Goal: Task Accomplishment & Management: Use online tool/utility

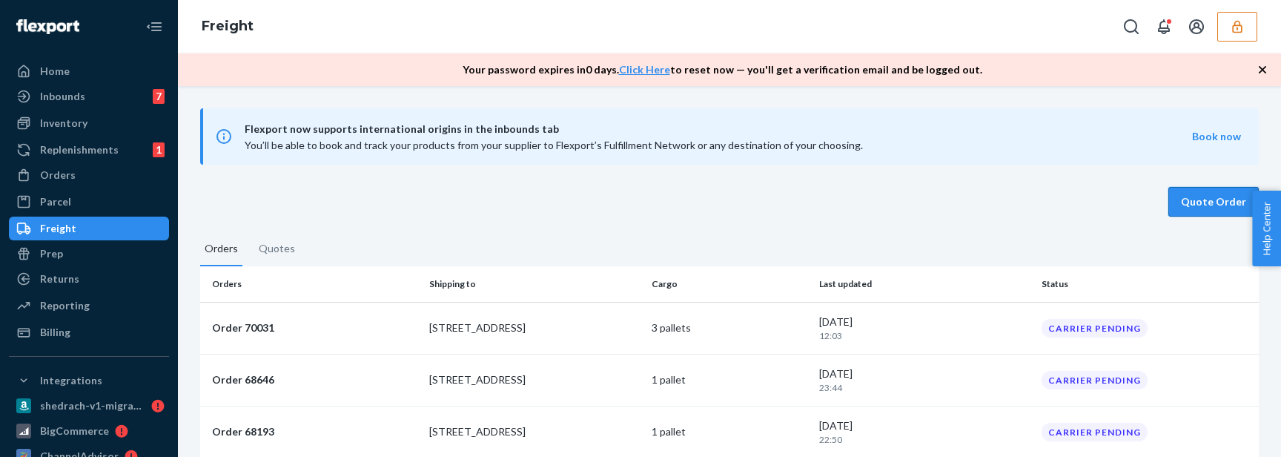
click at [1202, 199] on button "Quote Order" at bounding box center [1213, 202] width 90 height 30
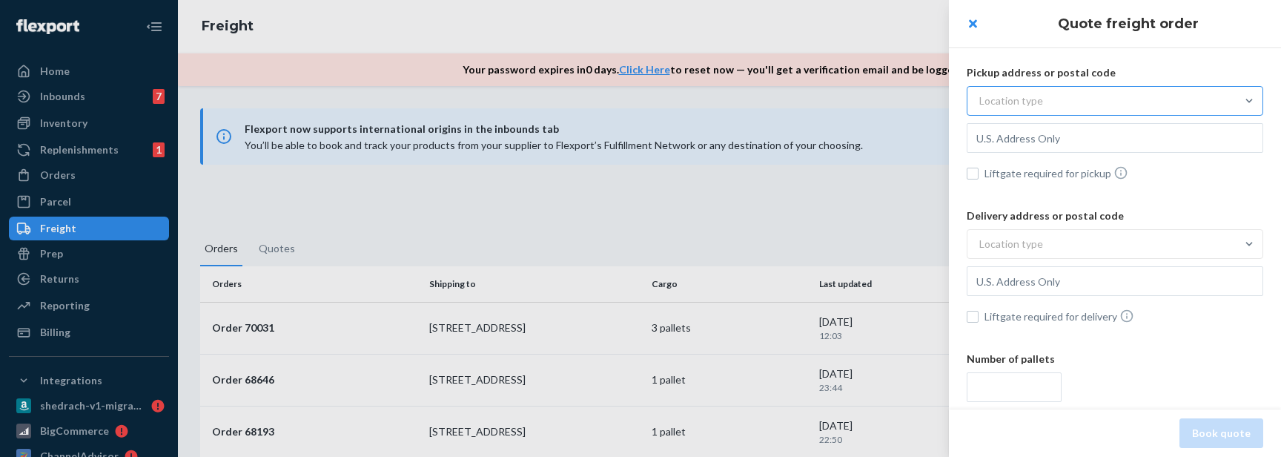
click at [1083, 105] on div "Location type" at bounding box center [1101, 100] width 268 height 27
click at [906, 101] on input "Location type" at bounding box center [906, 101] width 0 height 0
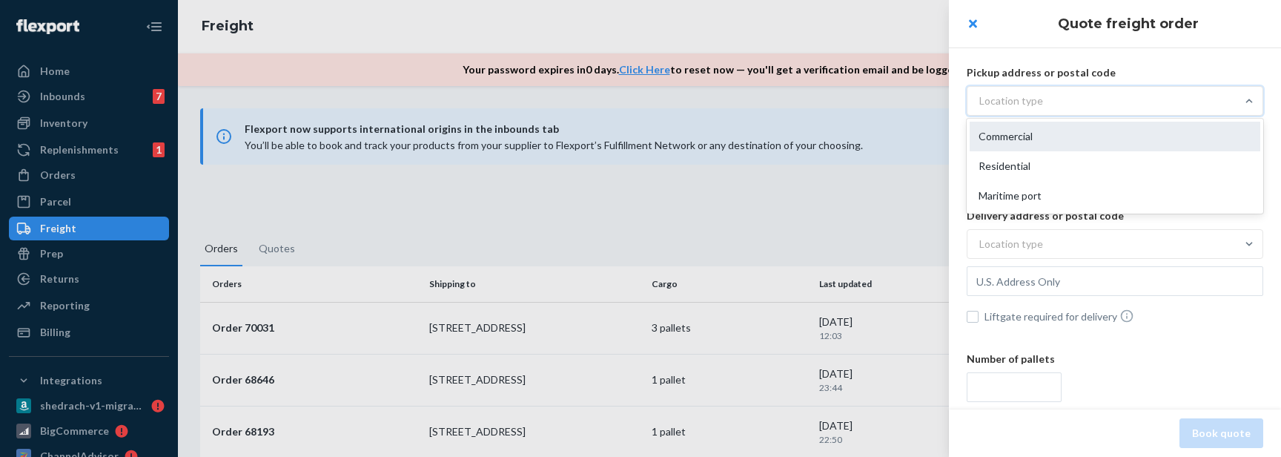
click at [1067, 130] on div "Commercial" at bounding box center [1115, 137] width 291 height 30
click at [906, 101] on input "option Commercial focused, 1 of 3. 3 results available. Use Up and Down to choo…" at bounding box center [906, 101] width 0 height 0
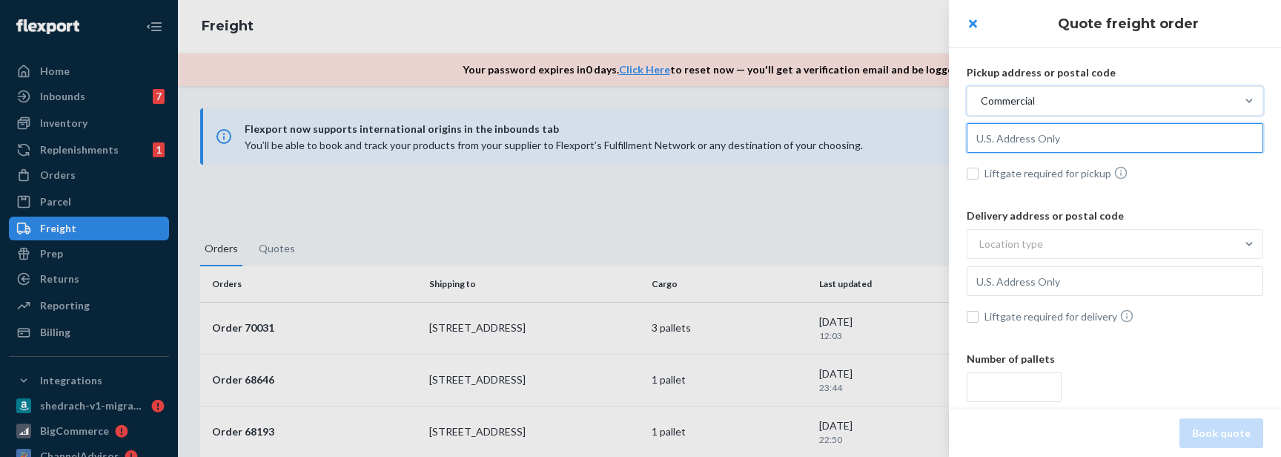
click at [1050, 138] on input "text" at bounding box center [1115, 138] width 297 height 30
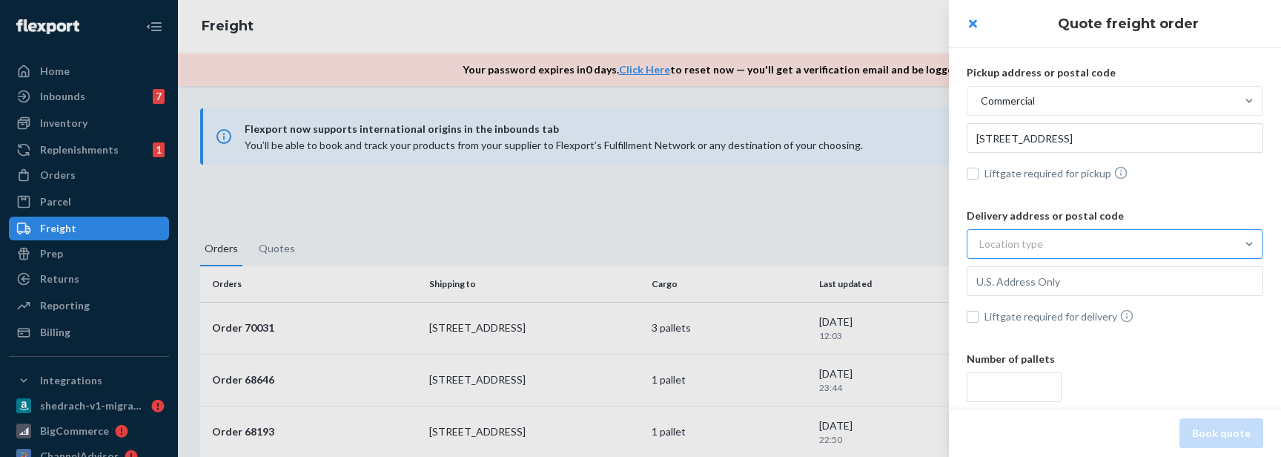
click at [1073, 251] on div "Location type" at bounding box center [1101, 244] width 268 height 27
click at [906, 244] on input "Location type" at bounding box center [906, 244] width 0 height 0
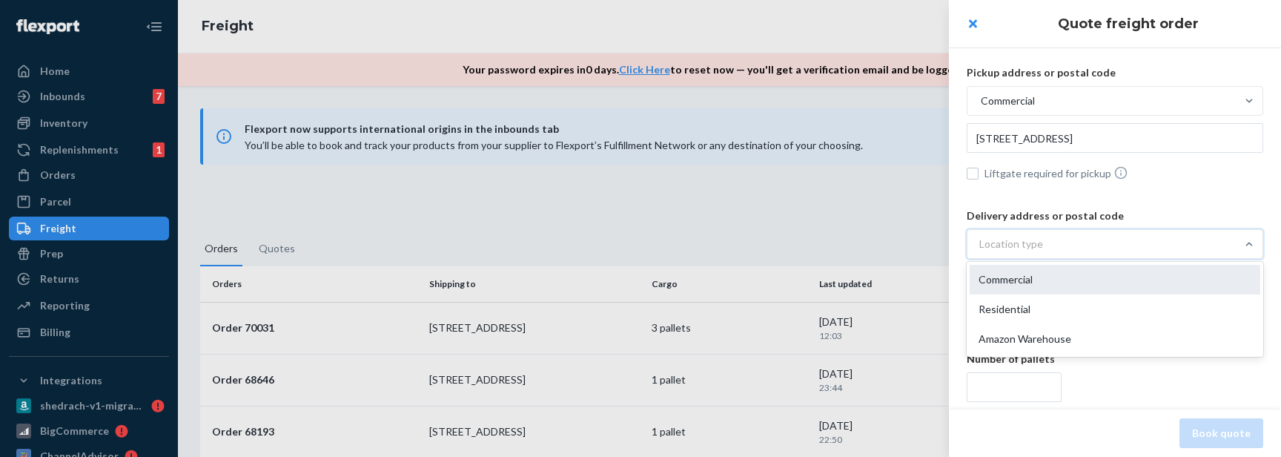
click at [1065, 274] on div "Commercial" at bounding box center [1115, 280] width 291 height 30
click at [906, 244] on input "option Commercial focused, 1 of 3. 3 results available. Use Up and Down to choo…" at bounding box center [906, 244] width 0 height 0
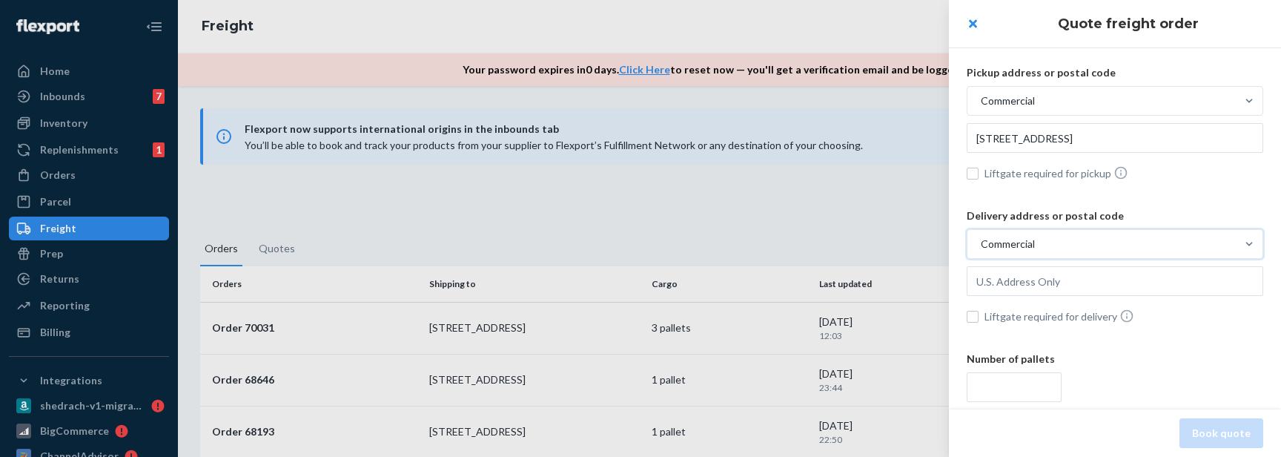
type input "[STREET_ADDRESS]"
click at [1053, 279] on input "text" at bounding box center [1115, 281] width 297 height 30
type input "[STREET_ADDRESS]"
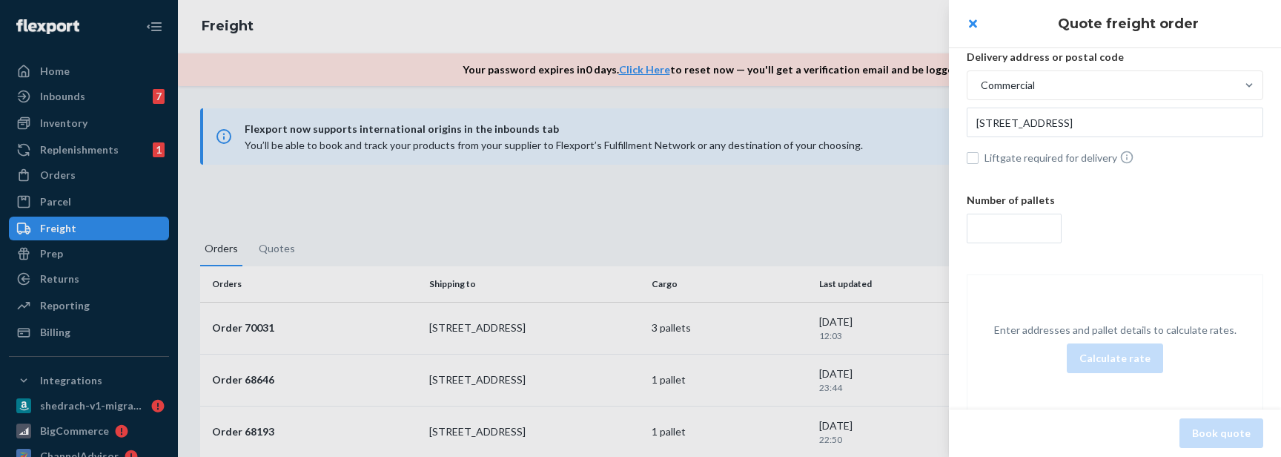
scroll to position [199, 0]
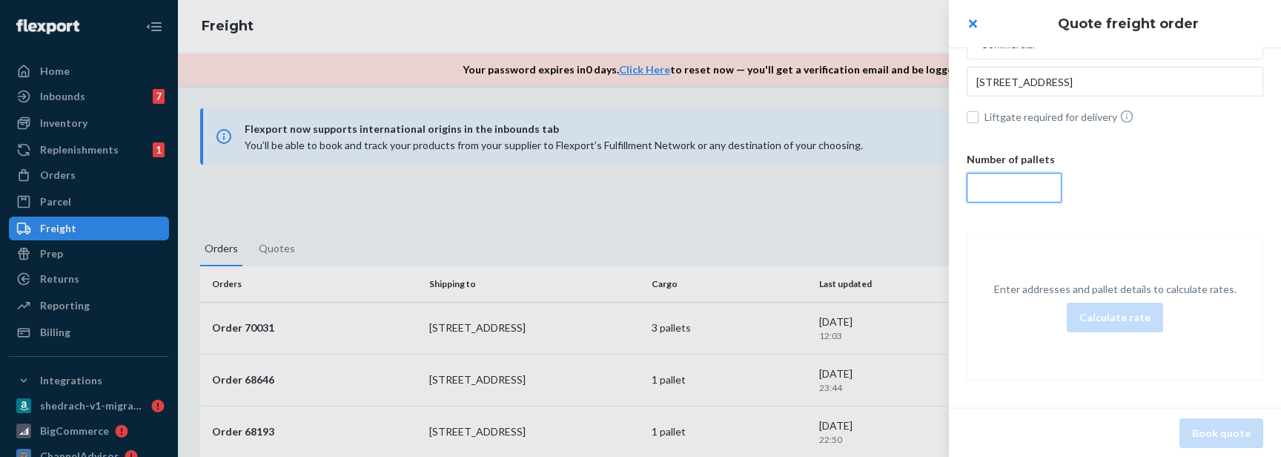
click at [1050, 173] on input "number" at bounding box center [1014, 188] width 95 height 30
click at [1012, 270] on div "Enter addresses and pallet details to calculate rates. Calculate rate" at bounding box center [1115, 307] width 297 height 147
click at [1099, 311] on button "Calculate rate" at bounding box center [1115, 317] width 96 height 30
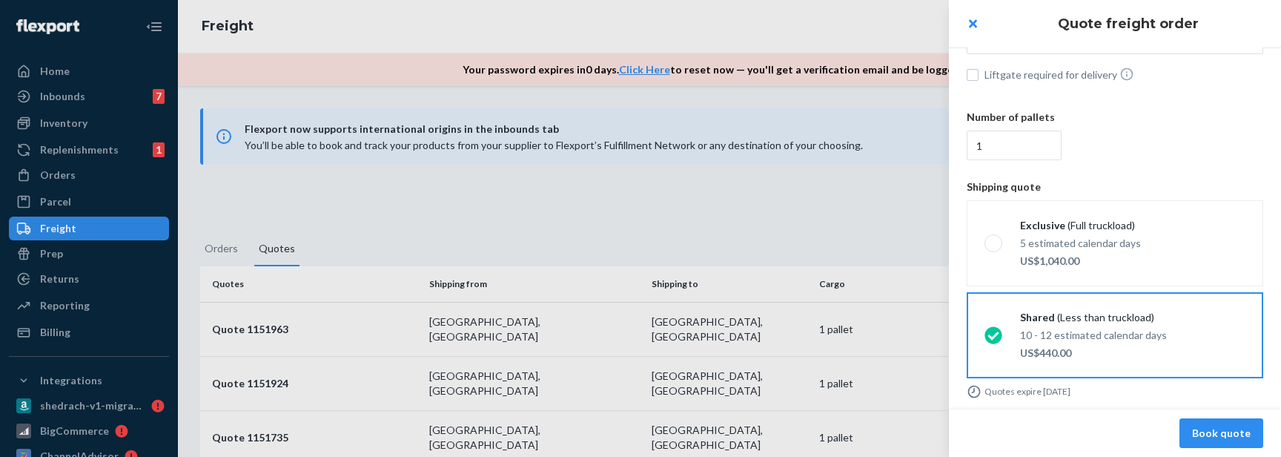
scroll to position [245, 0]
click at [1033, 145] on input "1" at bounding box center [1014, 142] width 95 height 30
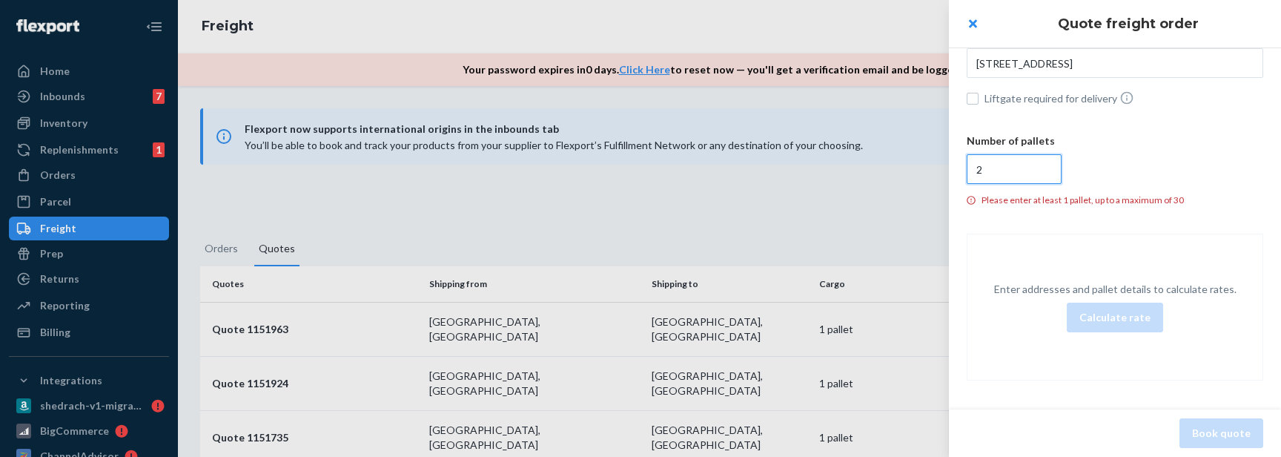
scroll to position [199, 0]
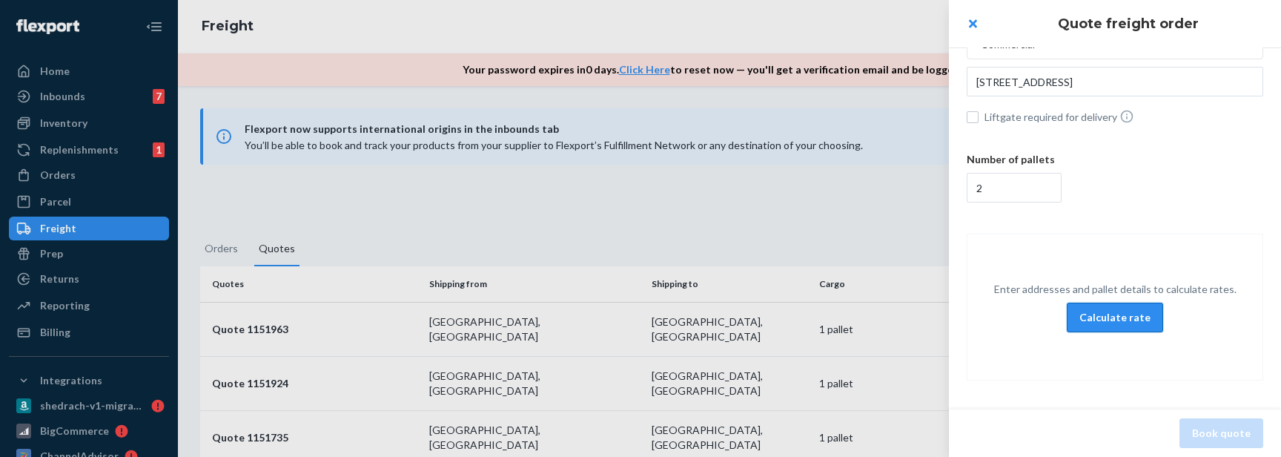
click at [1106, 325] on button "Calculate rate" at bounding box center [1115, 317] width 96 height 30
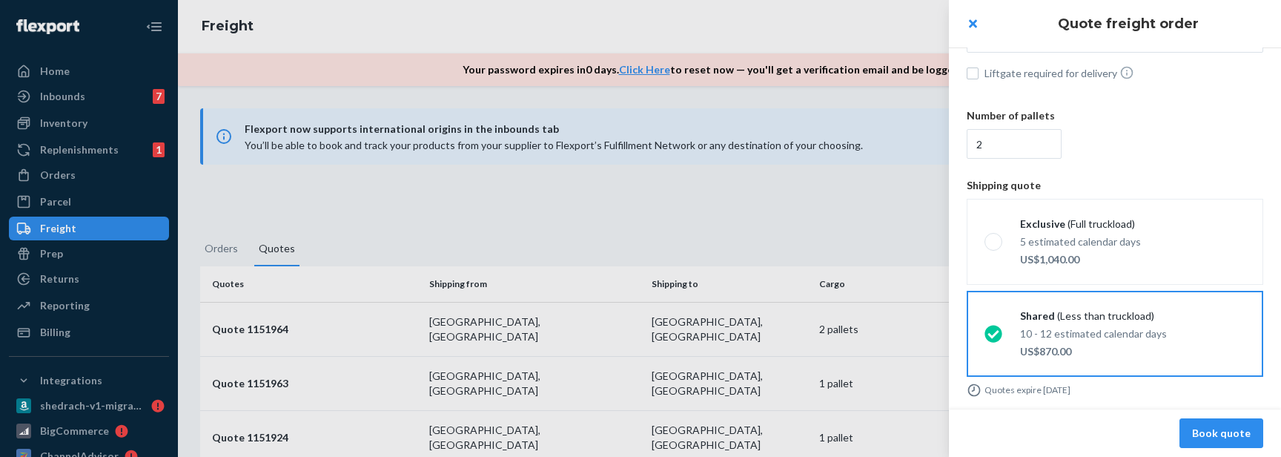
scroll to position [245, 0]
click at [1026, 145] on input "2" at bounding box center [1014, 142] width 95 height 30
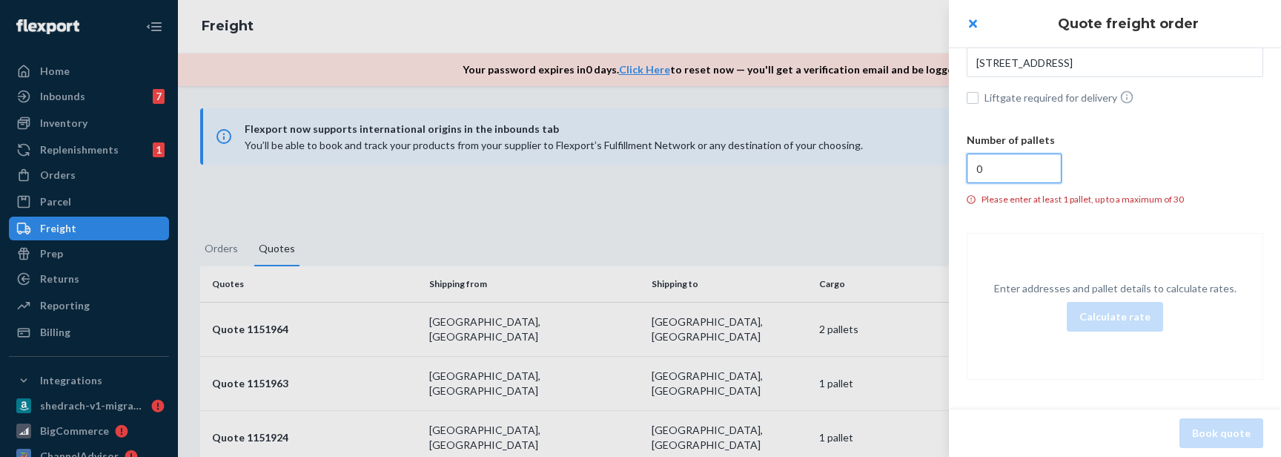
scroll to position [199, 0]
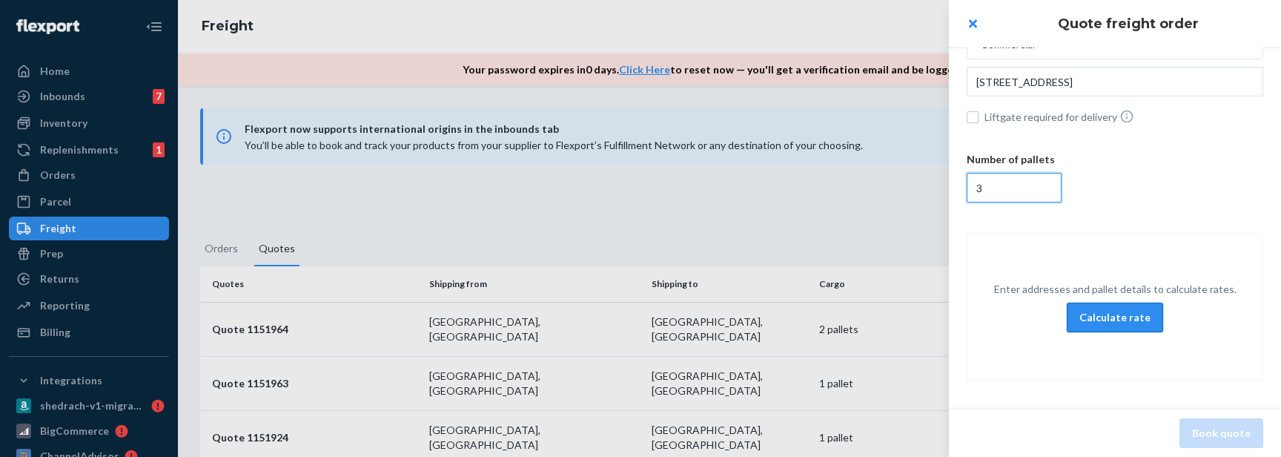
type input "3"
click at [1095, 327] on button "Calculate rate" at bounding box center [1115, 317] width 96 height 30
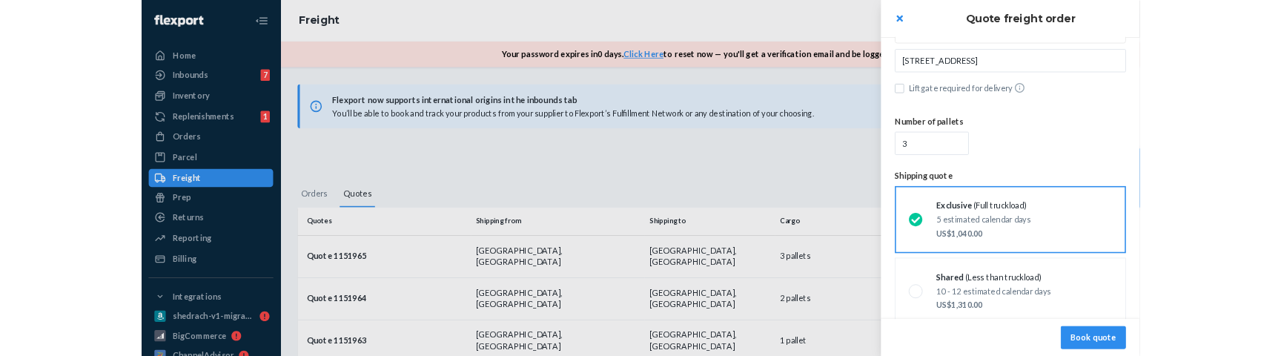
scroll to position [205, 0]
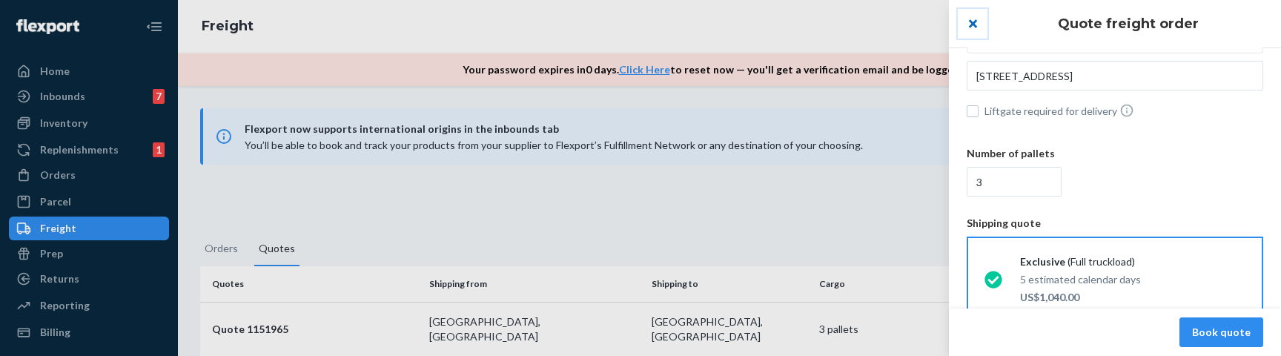
click at [968, 21] on button "close" at bounding box center [973, 24] width 30 height 30
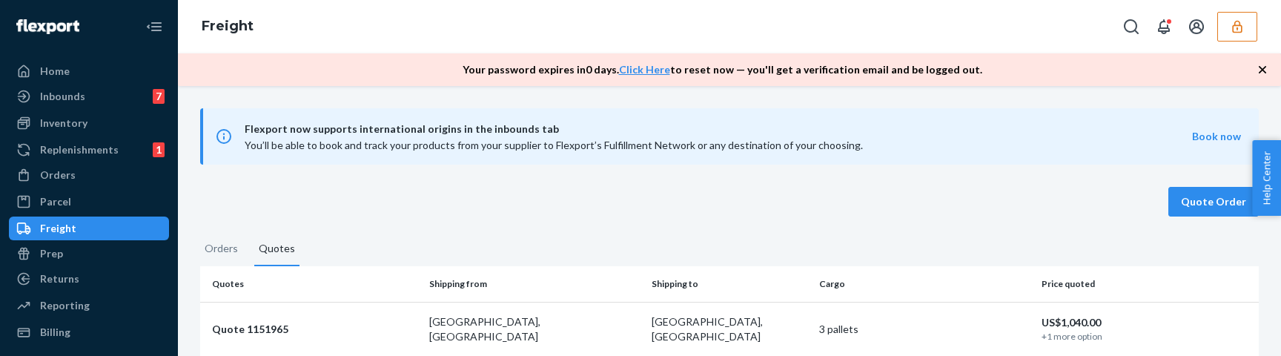
click at [1249, 29] on button "button" at bounding box center [1237, 27] width 40 height 30
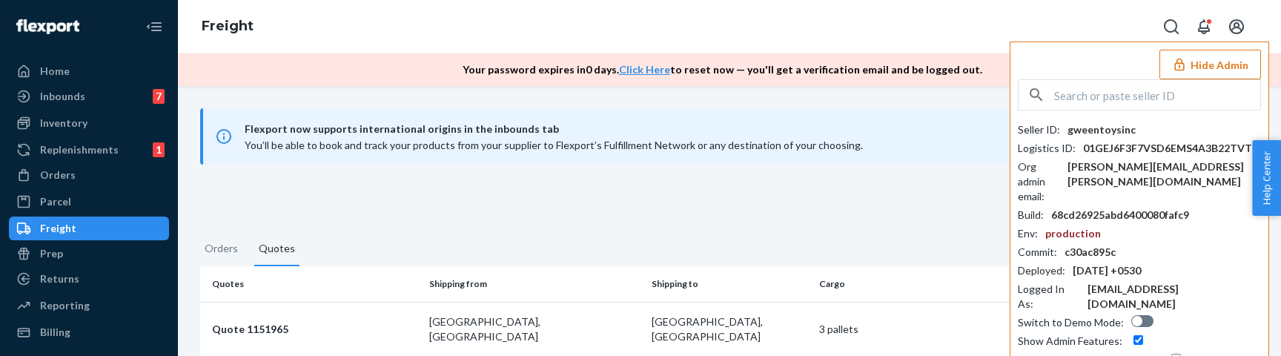
paste input "ldesrosiers1test1accelerateflexportcom"
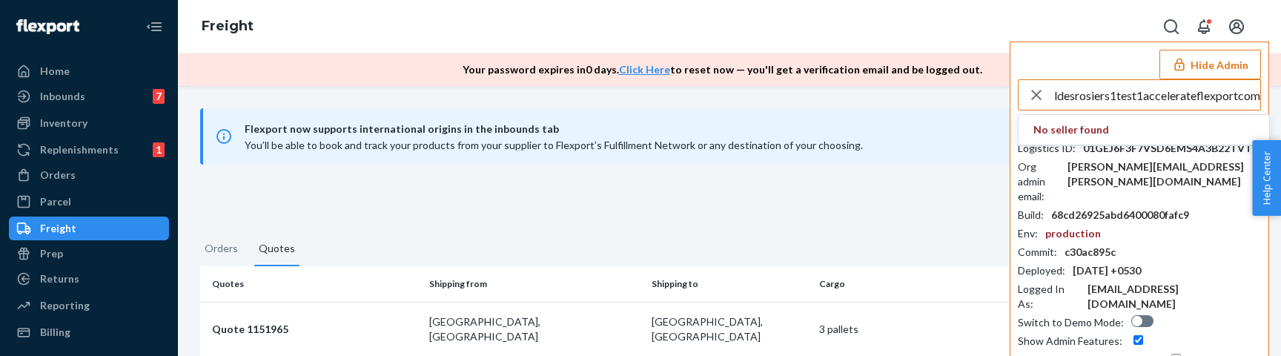
type input "ldesrosiers1test1accelerateflexportcom"
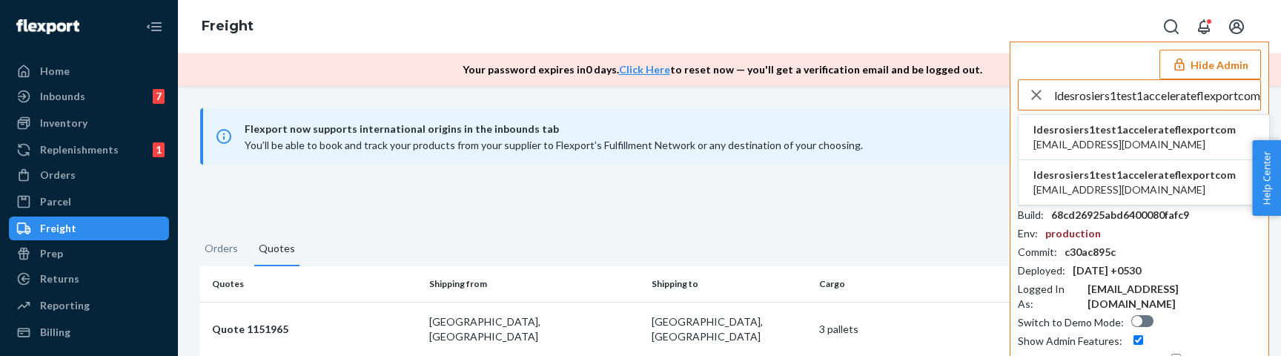
click at [1094, 187] on span "[EMAIL_ADDRESS][DOMAIN_NAME]" at bounding box center [1134, 189] width 202 height 15
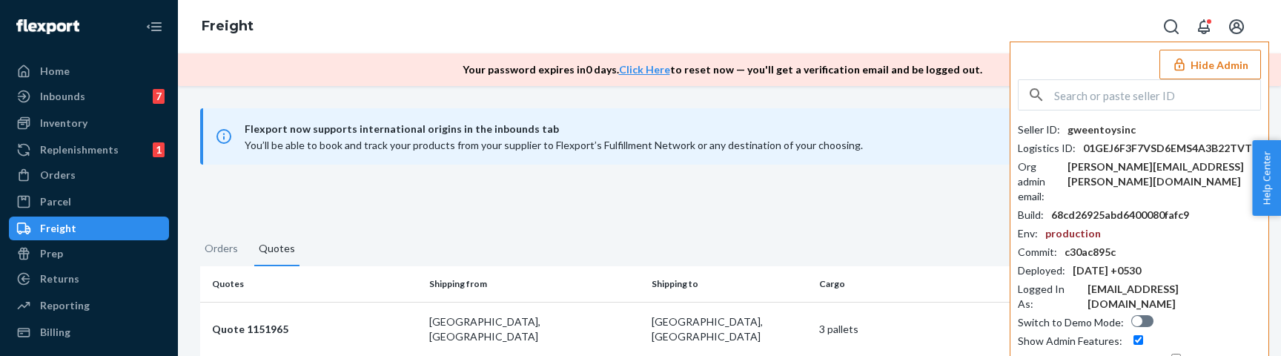
scroll to position [0, 0]
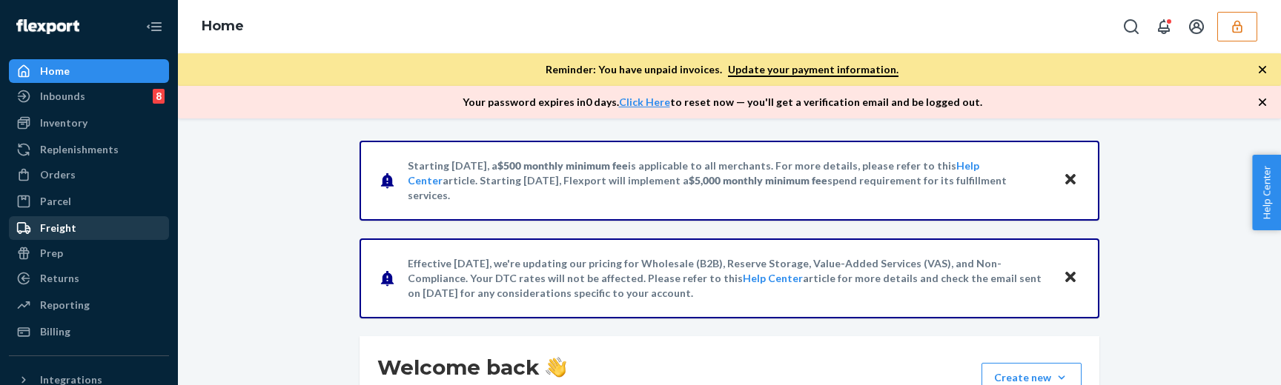
click at [76, 237] on div "Freight" at bounding box center [88, 228] width 157 height 21
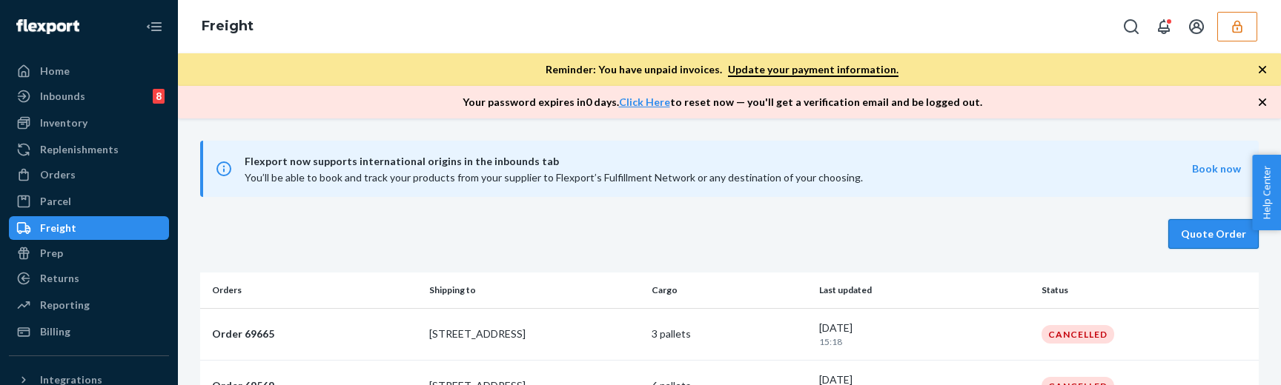
click at [1187, 231] on button "Quote Order" at bounding box center [1213, 234] width 90 height 30
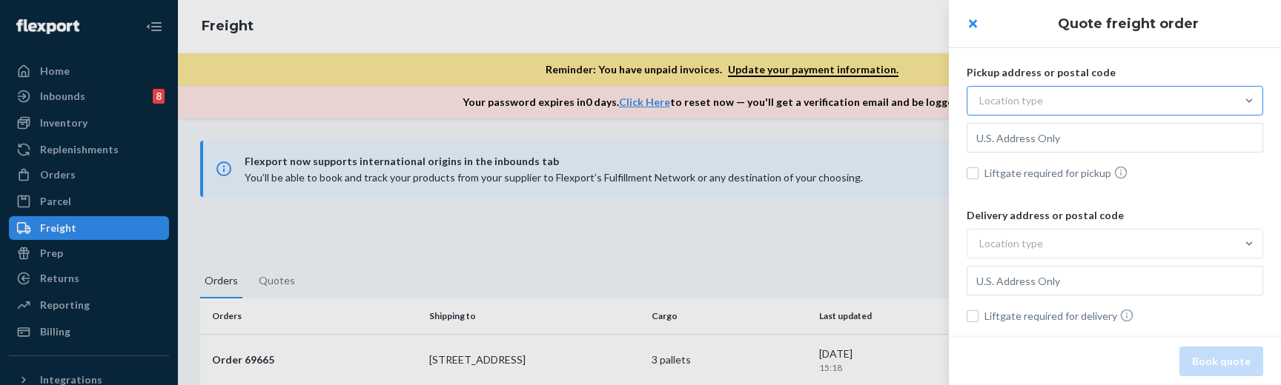
click at [1073, 109] on div "Location type" at bounding box center [1101, 100] width 268 height 27
click at [906, 101] on input "Location type" at bounding box center [906, 101] width 0 height 0
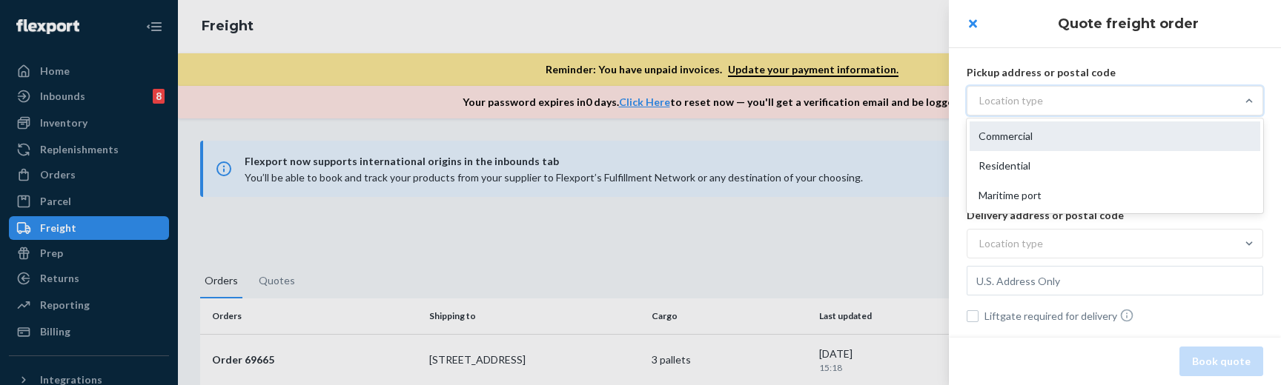
click at [1063, 137] on div "Commercial" at bounding box center [1115, 137] width 291 height 30
click at [906, 101] on input "option Commercial focused, 1 of 3. 3 results available. Use Up and Down to choo…" at bounding box center [906, 101] width 0 height 0
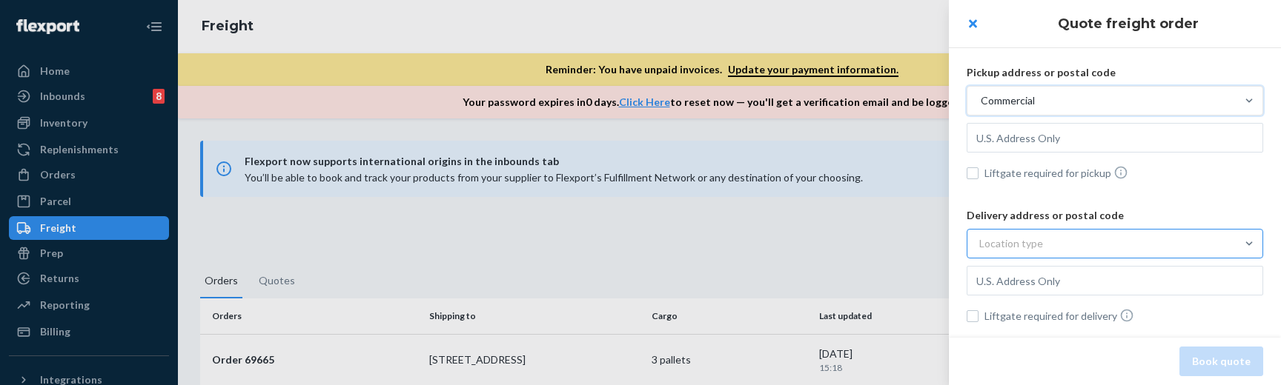
click at [1085, 247] on div "Location type" at bounding box center [1101, 244] width 268 height 27
click at [906, 244] on input "Location type" at bounding box center [906, 244] width 0 height 0
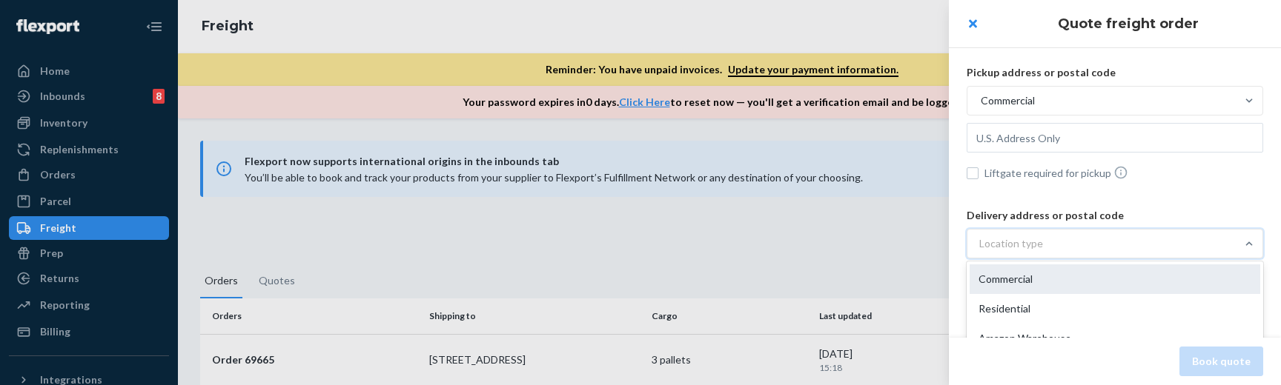
click at [1086, 274] on div "Commercial" at bounding box center [1115, 280] width 291 height 30
click at [906, 244] on input "option Commercial focused, 1 of 3. 3 results available. Use Up and Down to choo…" at bounding box center [906, 244] width 0 height 0
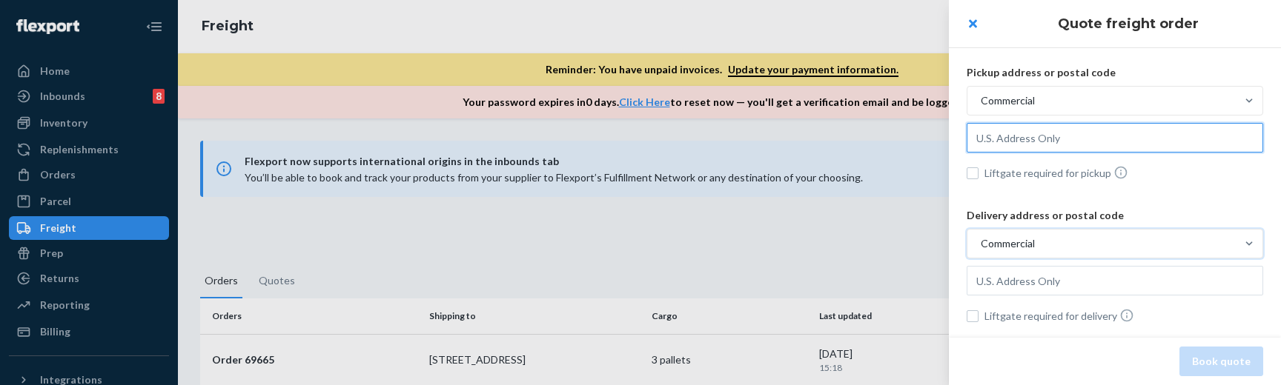
click at [1031, 148] on input "text" at bounding box center [1115, 138] width 297 height 30
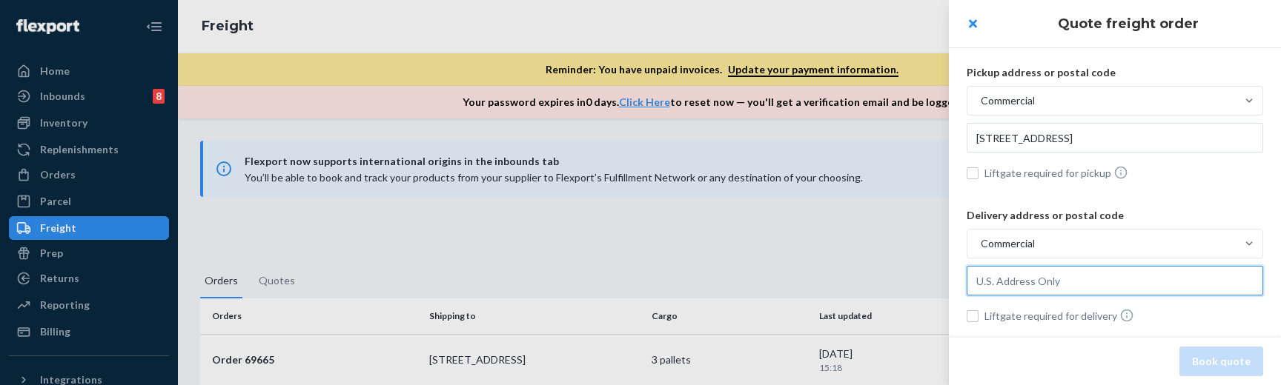
click at [1044, 288] on input "text" at bounding box center [1115, 281] width 297 height 30
type input "[STREET_ADDRESS]"
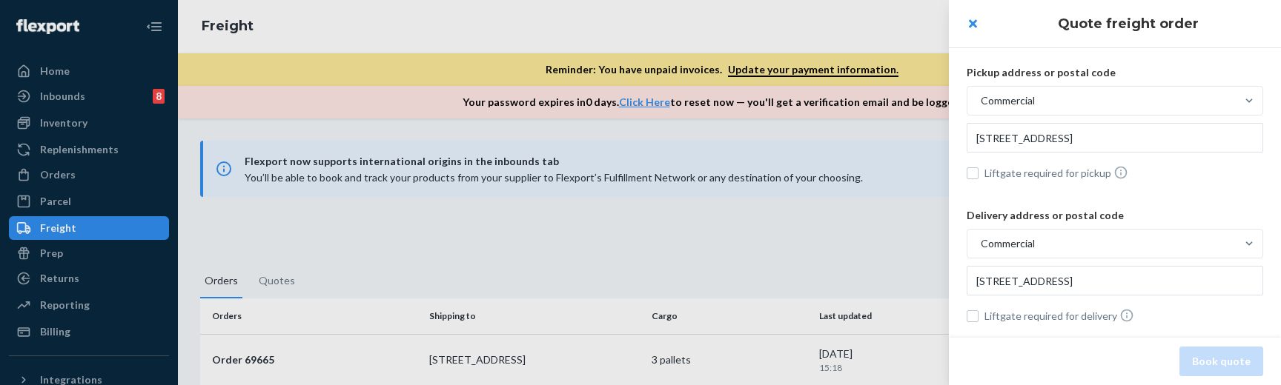
type input "296 E 5th Ave, Eugene, OR, 97401, US"
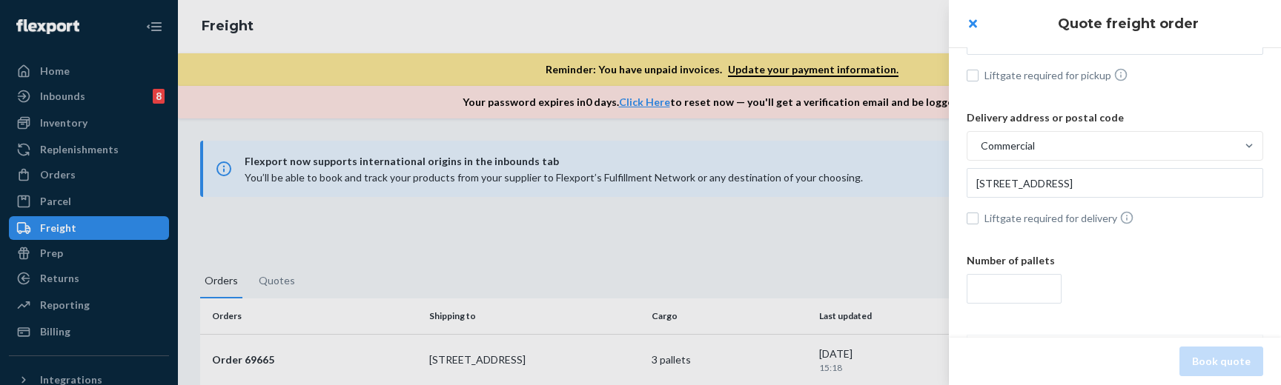
scroll to position [125, 0]
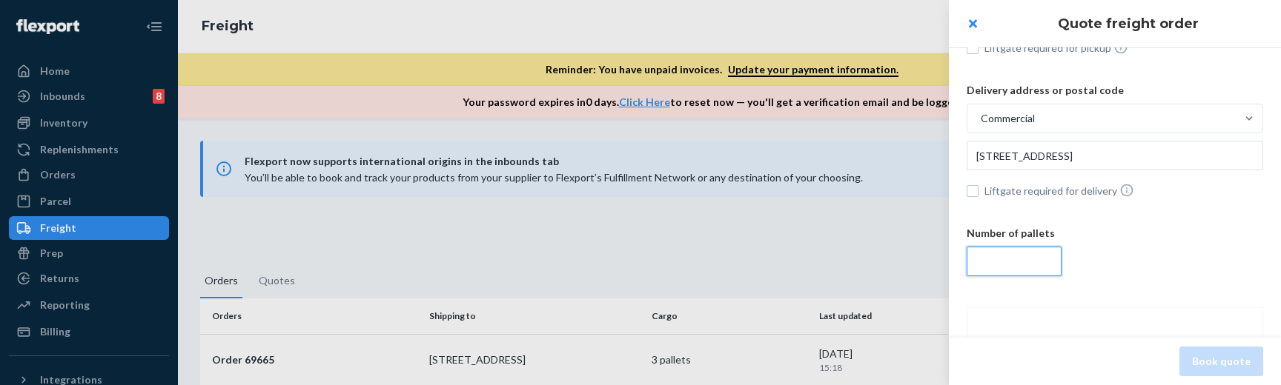
click at [1027, 261] on input "number" at bounding box center [1014, 262] width 95 height 30
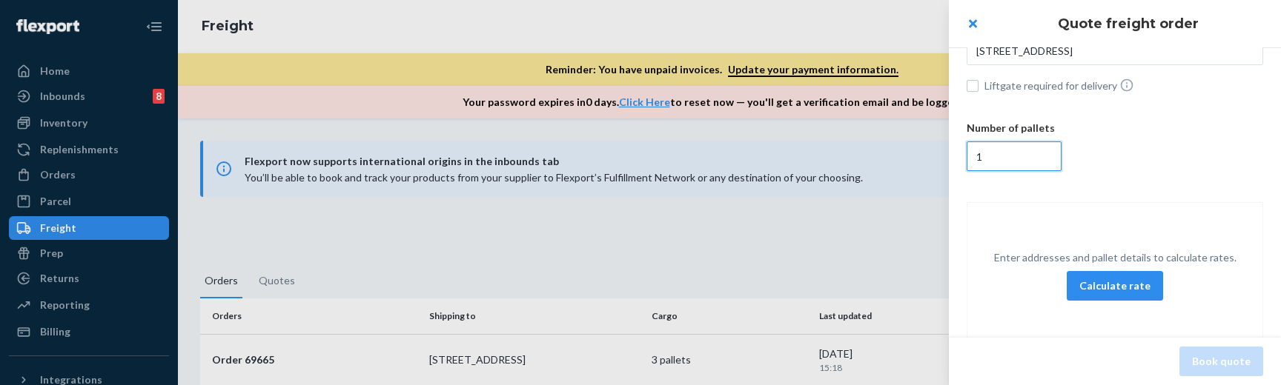
scroll to position [231, 0]
click at [1116, 289] on button "Calculate rate" at bounding box center [1115, 286] width 96 height 30
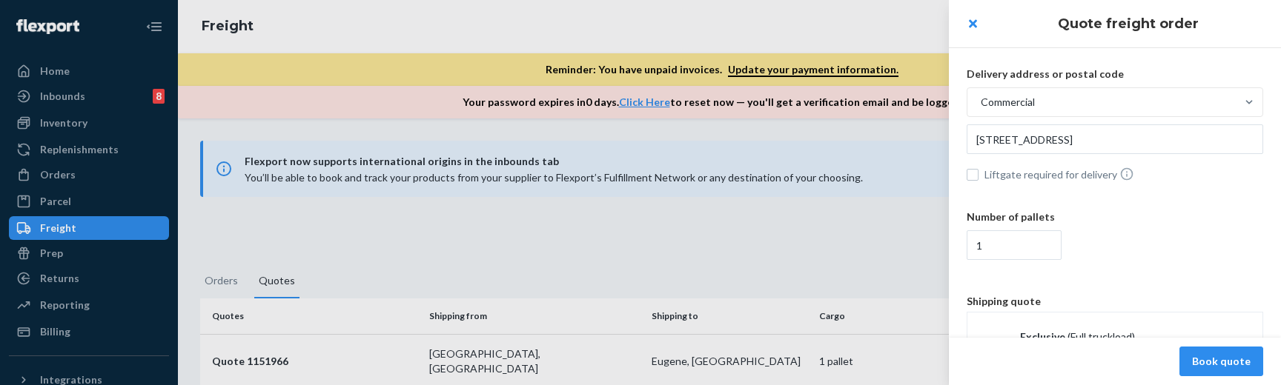
scroll to position [98, 0]
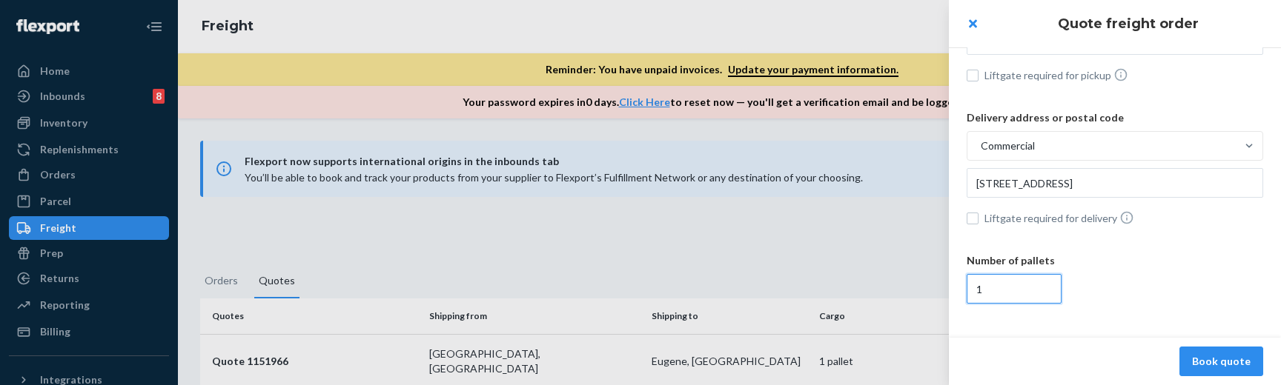
click at [1023, 282] on input "1" at bounding box center [1014, 289] width 95 height 30
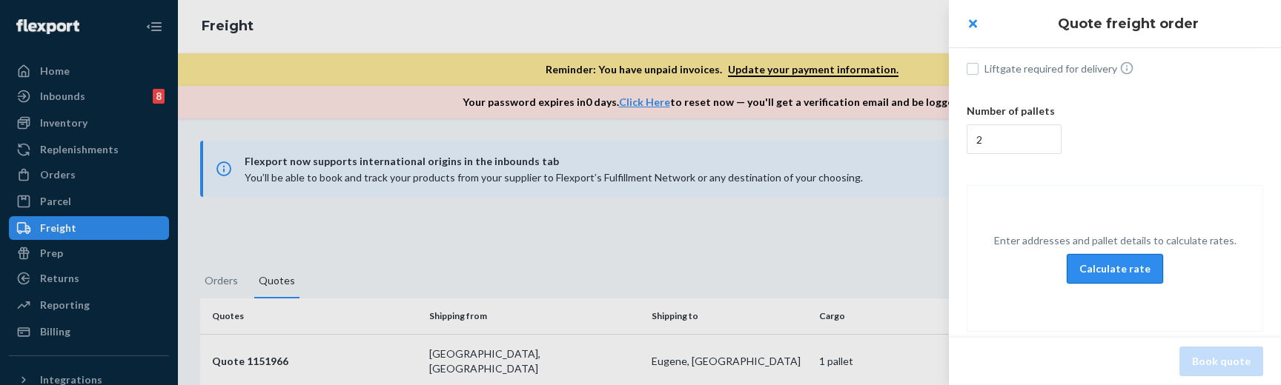
click at [1128, 267] on button "Calculate rate" at bounding box center [1115, 269] width 96 height 30
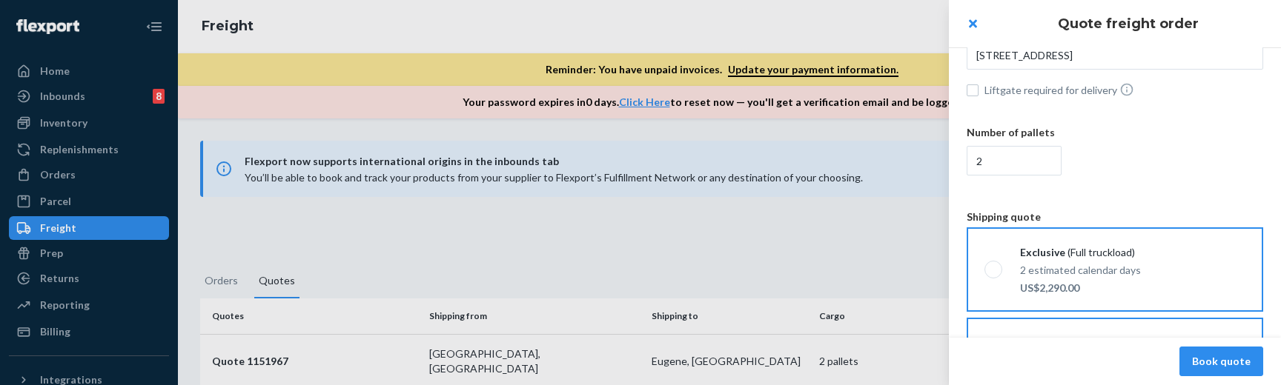
scroll to position [202, 0]
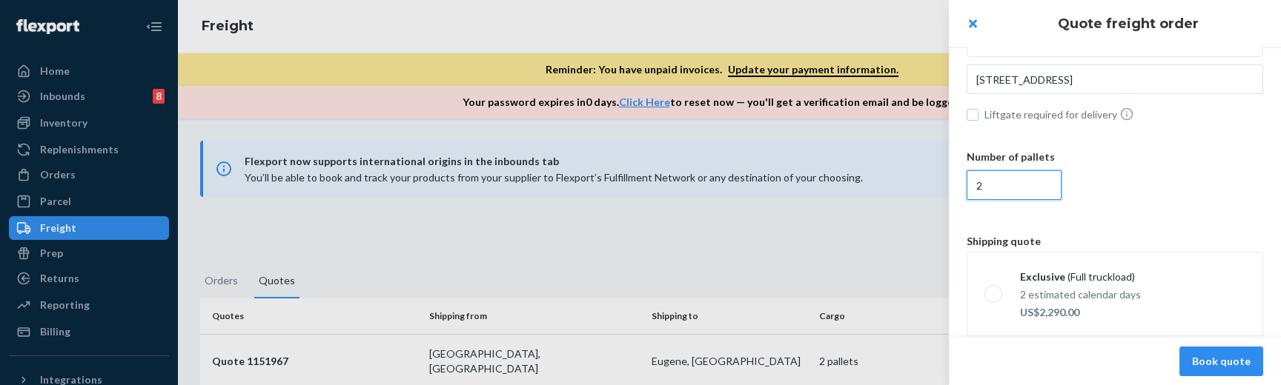
click at [1004, 189] on input "2" at bounding box center [1014, 186] width 95 height 30
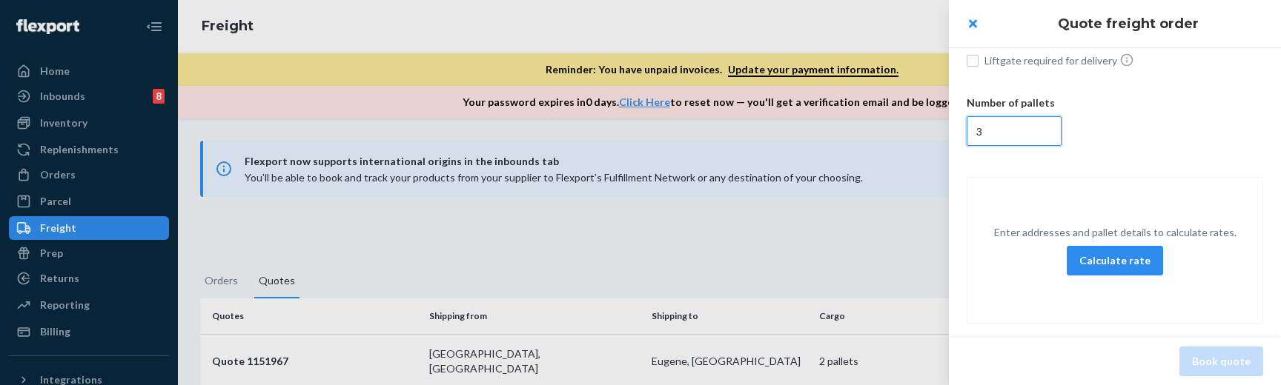
scroll to position [262, 0]
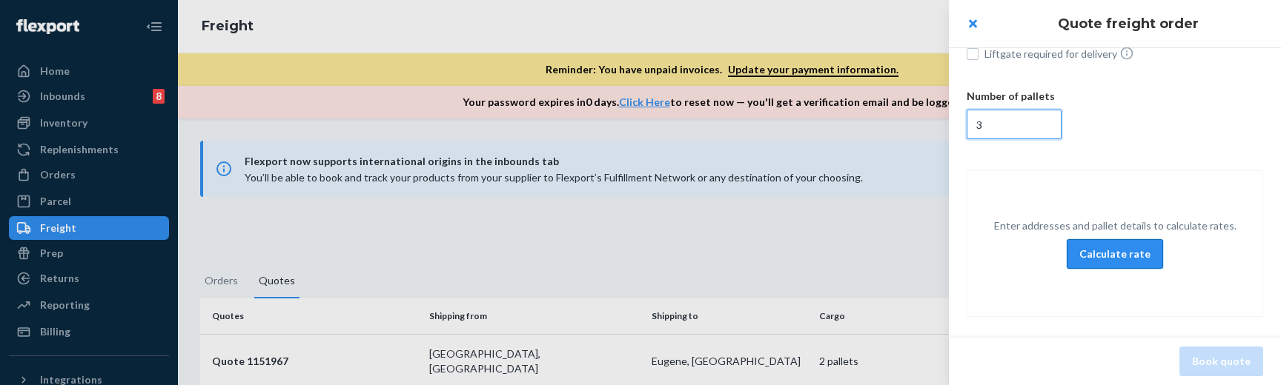
type input "3"
click at [1124, 253] on button "Calculate rate" at bounding box center [1115, 254] width 96 height 30
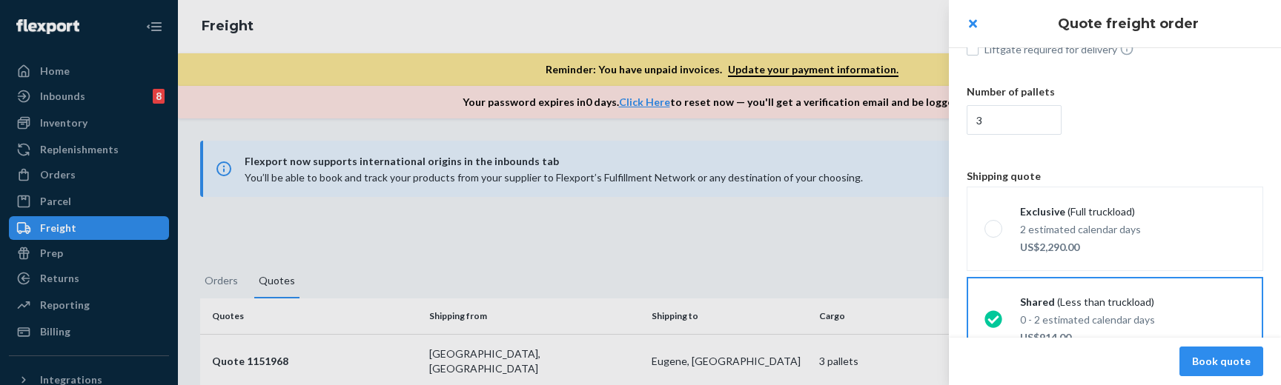
scroll to position [268, 0]
